Goal: Task Accomplishment & Management: Manage account settings

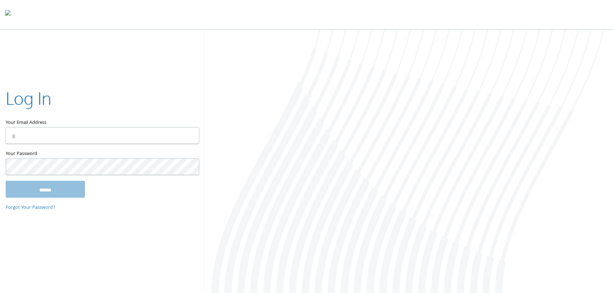
type input "**********"
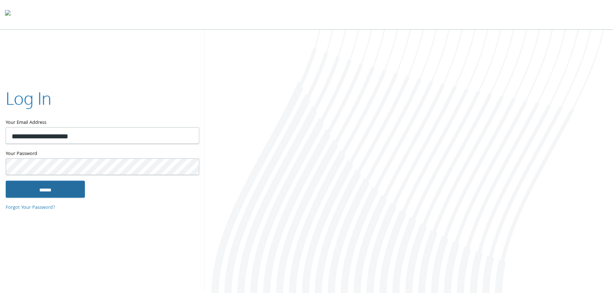
click at [47, 187] on input "******" at bounding box center [45, 188] width 79 height 17
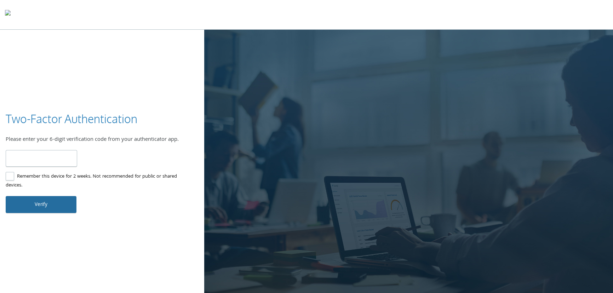
type input "******"
click at [42, 204] on button "Verify" at bounding box center [41, 204] width 71 height 17
